Goal: Navigation & Orientation: Find specific page/section

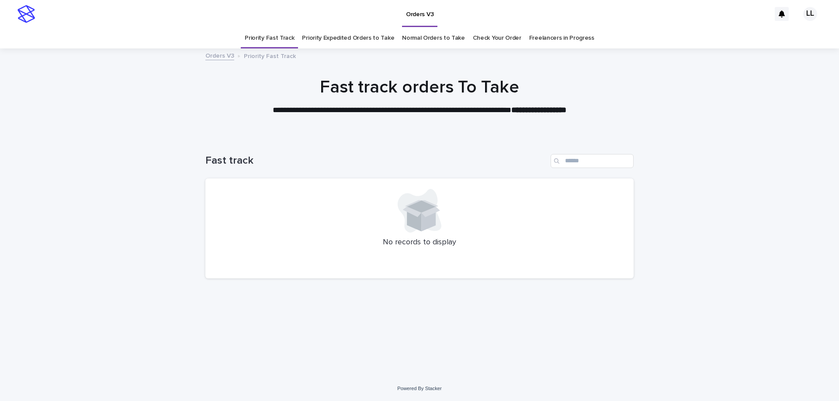
click at [411, 37] on link "Normal Orders to Take" at bounding box center [433, 38] width 63 height 21
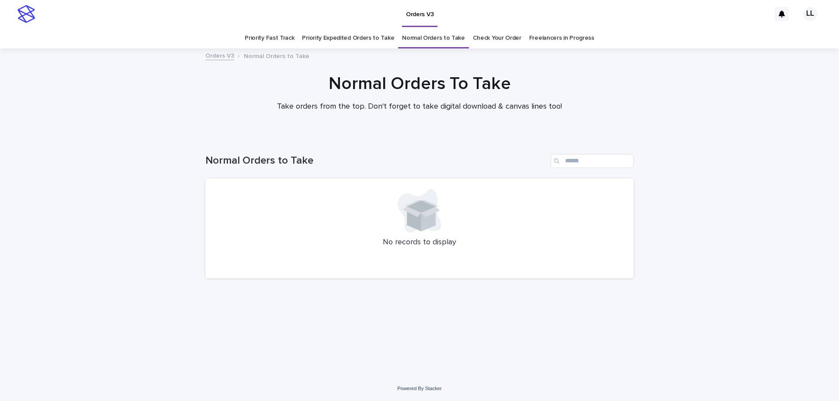
click at [263, 35] on link "Priority Fast Track" at bounding box center [269, 38] width 49 height 21
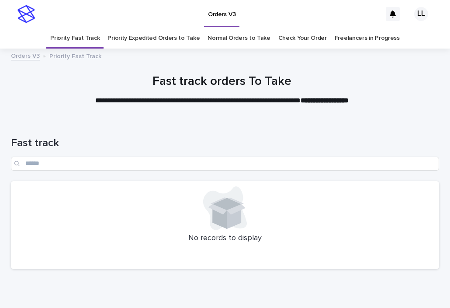
click at [238, 36] on link "Normal Orders to Take" at bounding box center [238, 38] width 63 height 21
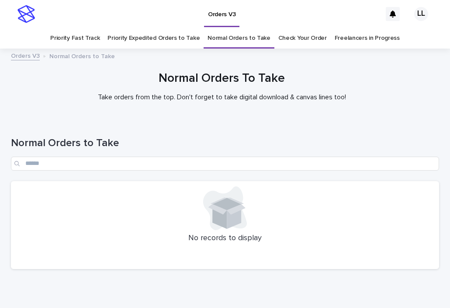
drag, startPoint x: 243, startPoint y: 34, endPoint x: 263, endPoint y: 6, distance: 34.3
click at [252, 38] on link "Normal Orders to Take" at bounding box center [238, 38] width 63 height 21
